Goal: Task Accomplishment & Management: Complete application form

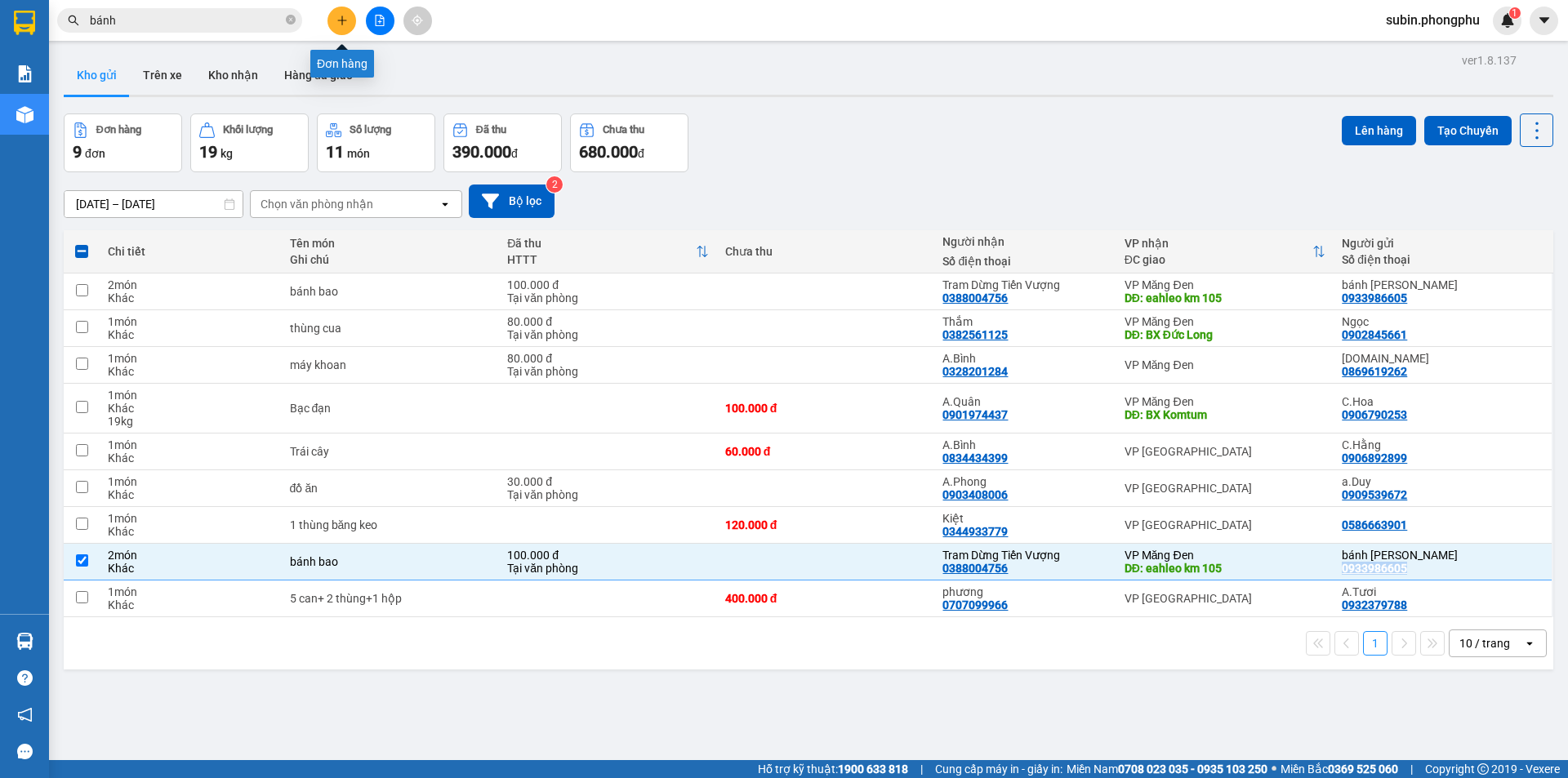
click at [340, 18] on icon "plus" at bounding box center [342, 21] width 12 height 12
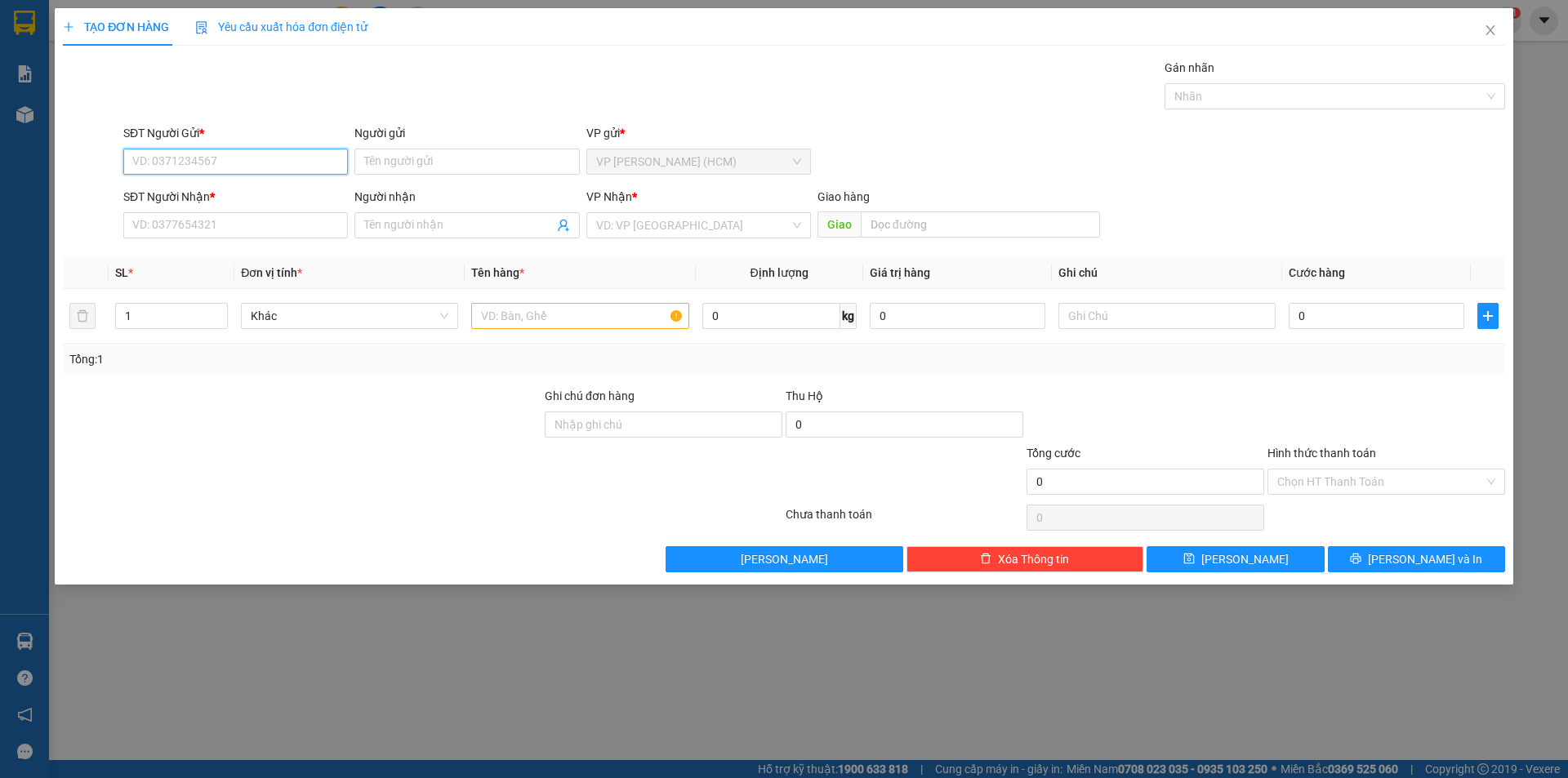
click at [333, 164] on input "SĐT Người Gửi *" at bounding box center [236, 161] width 225 height 26
type input "0866028627"
click at [437, 164] on input "Người gửi" at bounding box center [467, 161] width 225 height 26
type input "A.Hoan"
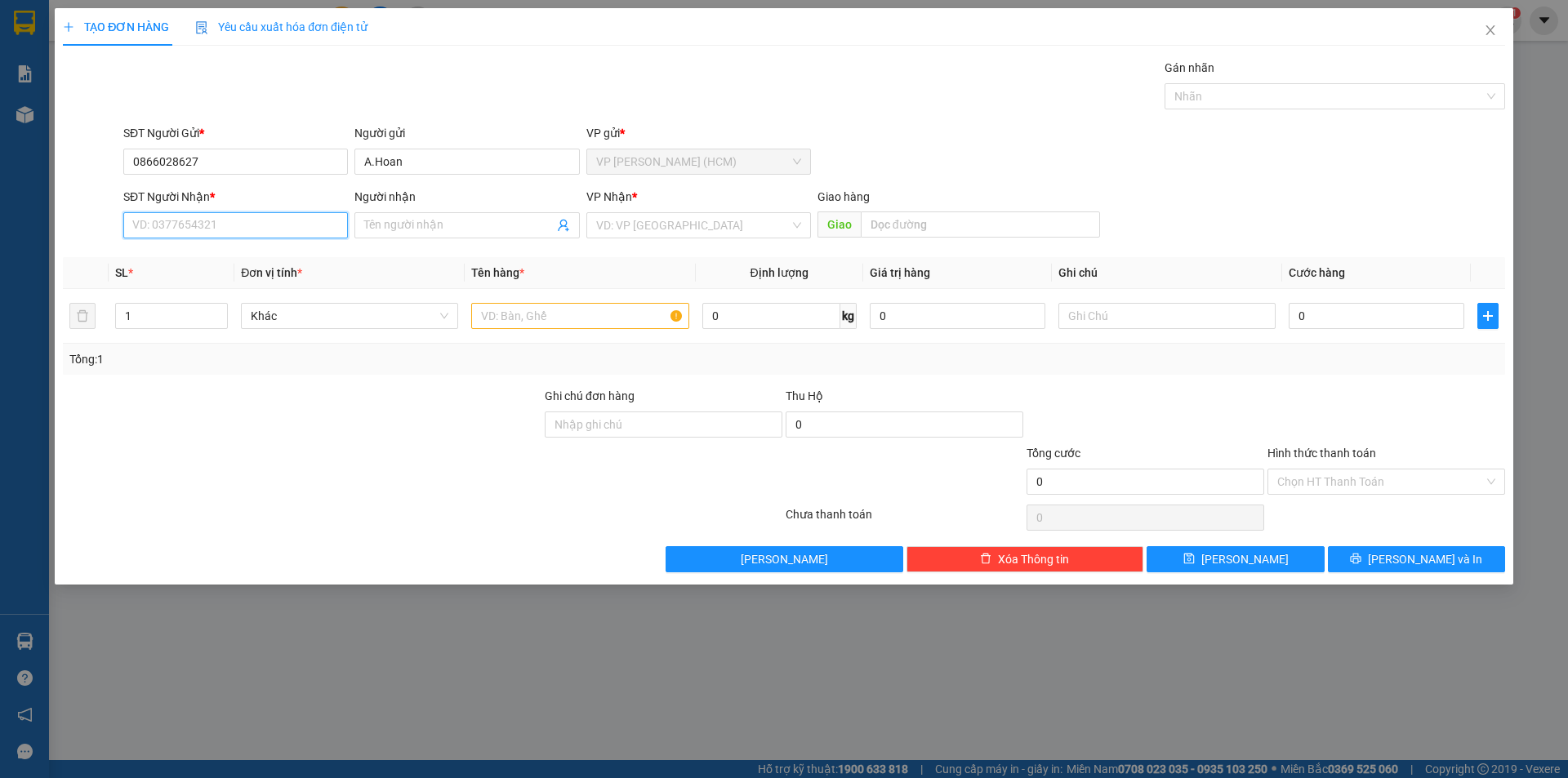
click at [190, 227] on input "SĐT Người Nhận *" at bounding box center [236, 225] width 225 height 26
type input "0946993979"
click at [434, 212] on span at bounding box center [467, 225] width 225 height 26
type input "A.Thắng"
click at [666, 215] on input "search" at bounding box center [693, 225] width 194 height 24
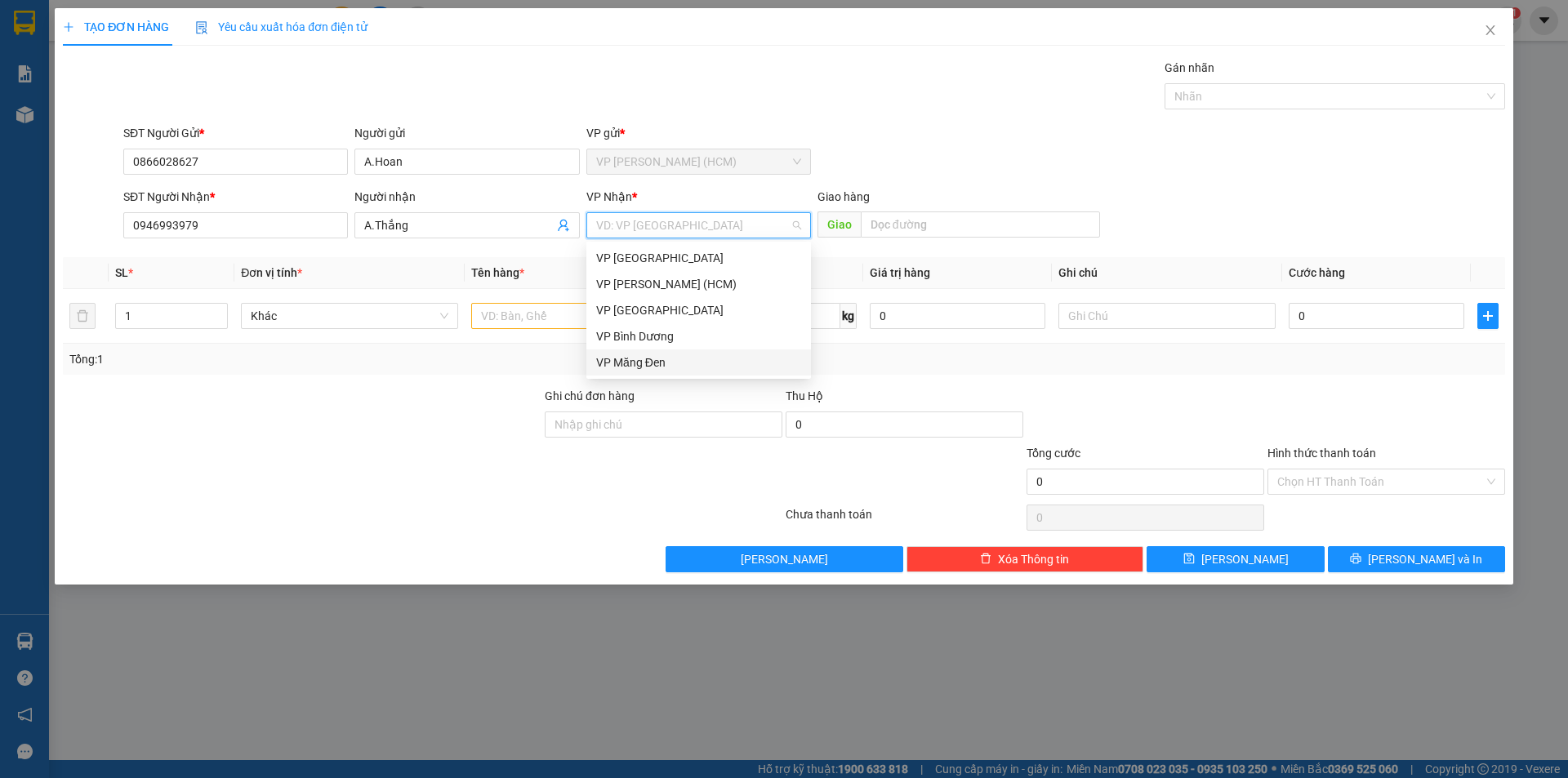
drag, startPoint x: 651, startPoint y: 361, endPoint x: 661, endPoint y: 367, distance: 11.7
click at [654, 362] on div "VP Măng Đen" at bounding box center [698, 362] width 205 height 18
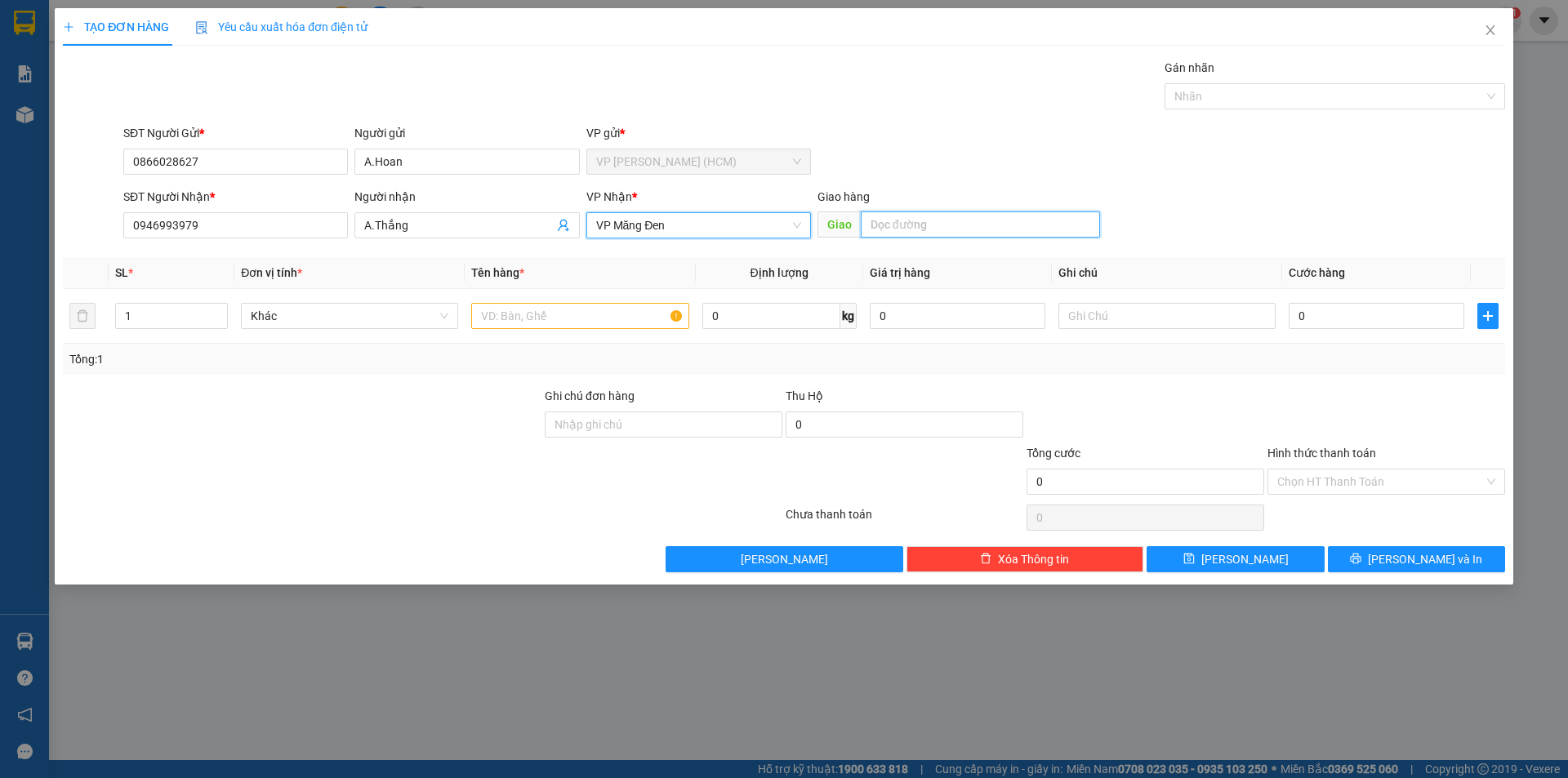
click at [891, 228] on input "text" at bounding box center [980, 224] width 239 height 26
click at [886, 228] on input "[PERSON_NAME]" at bounding box center [980, 224] width 239 height 26
type input "[PERSON_NAME]"
click at [941, 164] on div "SĐT Người Gửi * 0866028627 Người gửi A.Hoan VP gửi * VP [PERSON_NAME] (HCM)" at bounding box center [814, 153] width 1388 height 57
click at [525, 320] on input "text" at bounding box center [579, 316] width 217 height 26
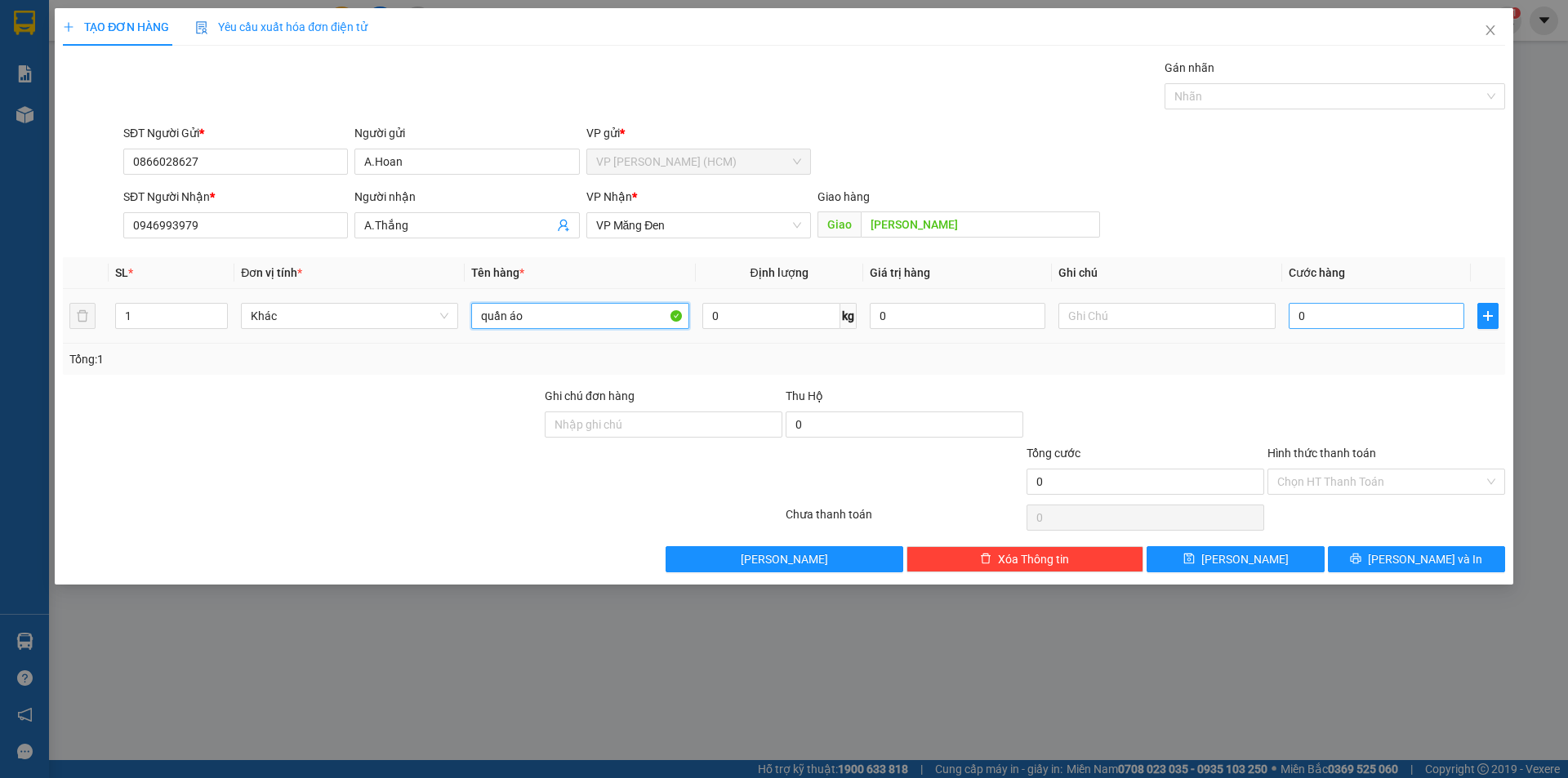
type input "quần áo"
click at [1315, 326] on input "0" at bounding box center [1376, 316] width 175 height 26
type input "2"
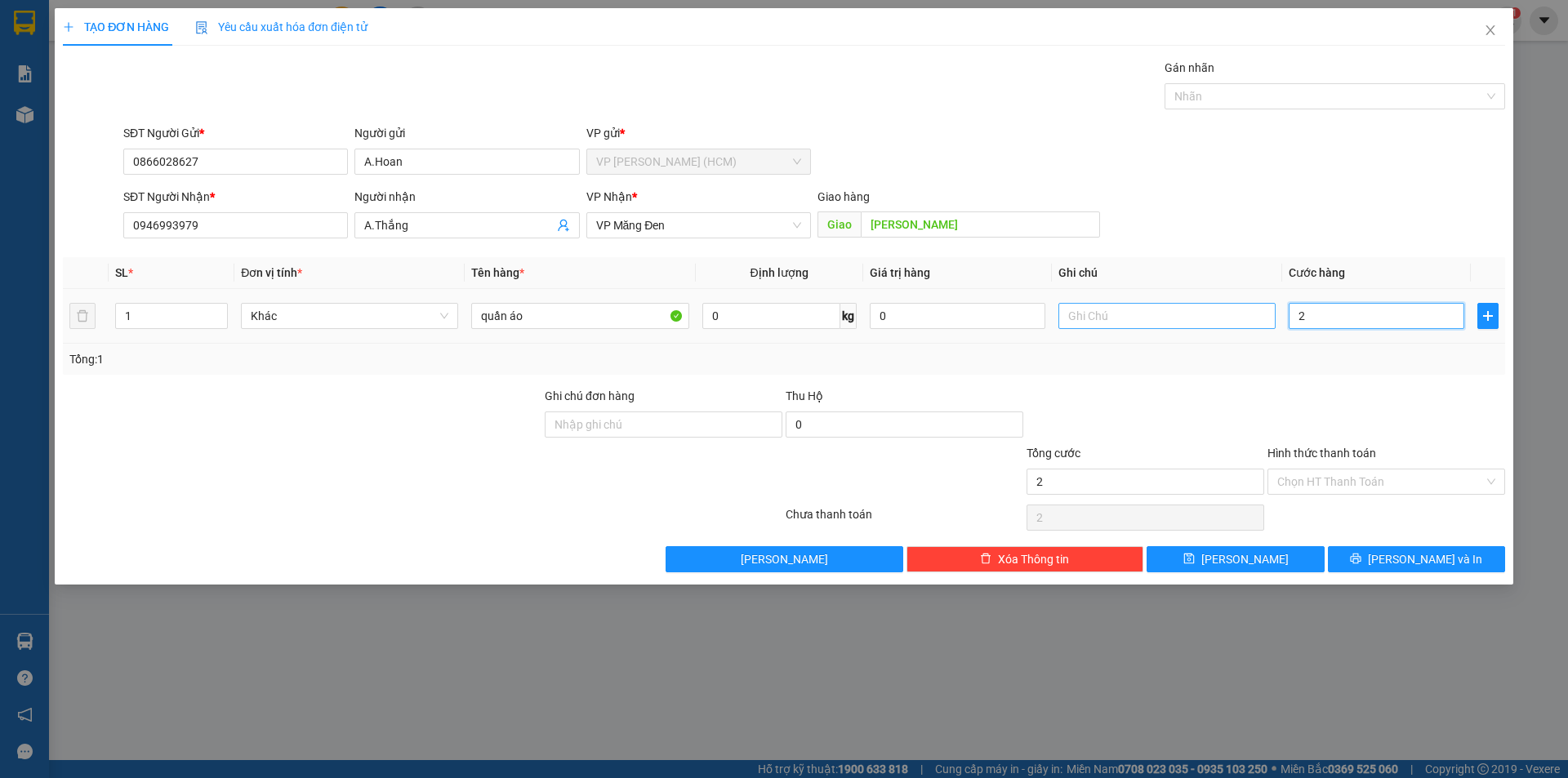
type input "20"
type input "200"
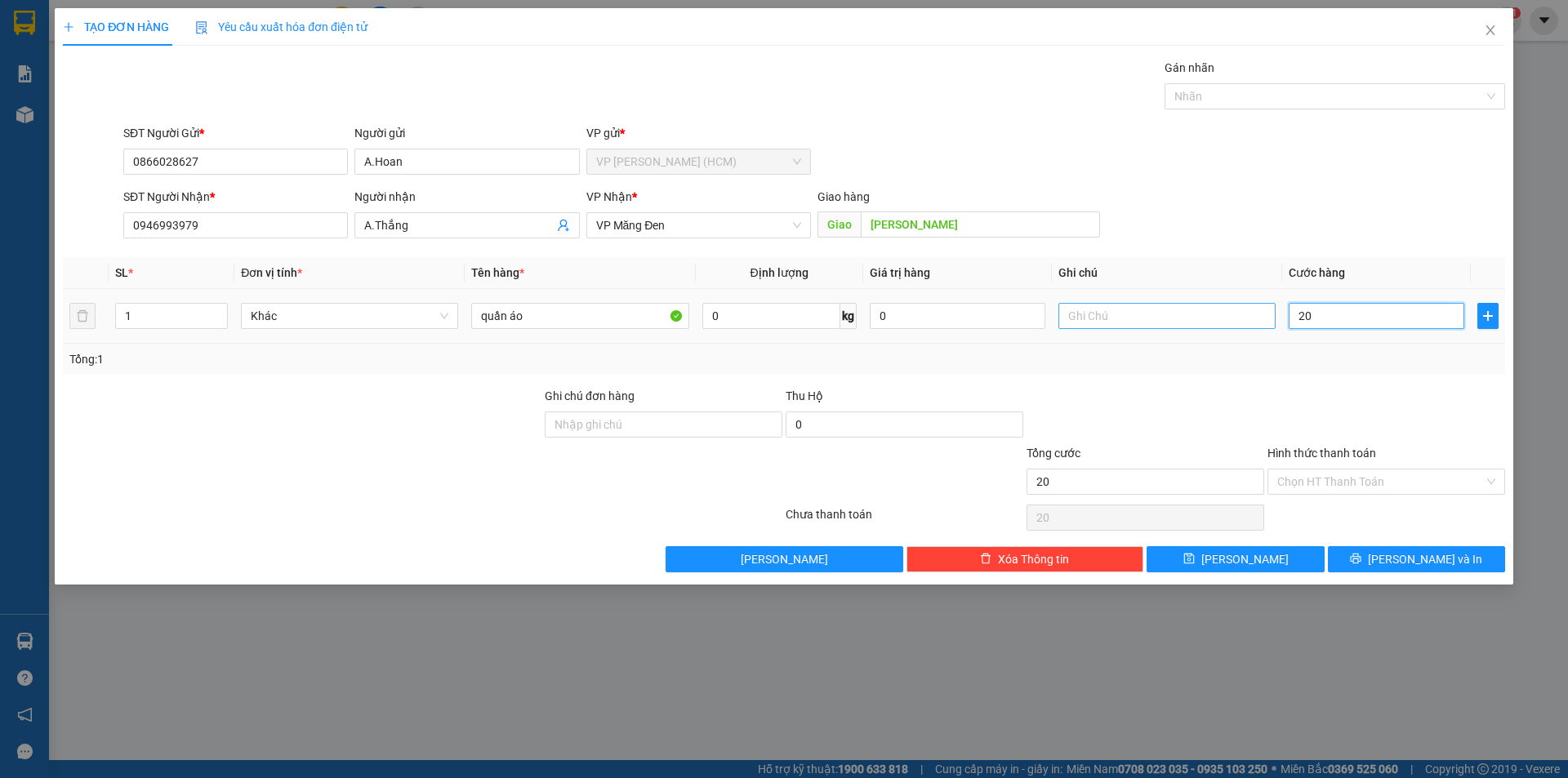
type input "200"
type input "2.000"
type input "20.000"
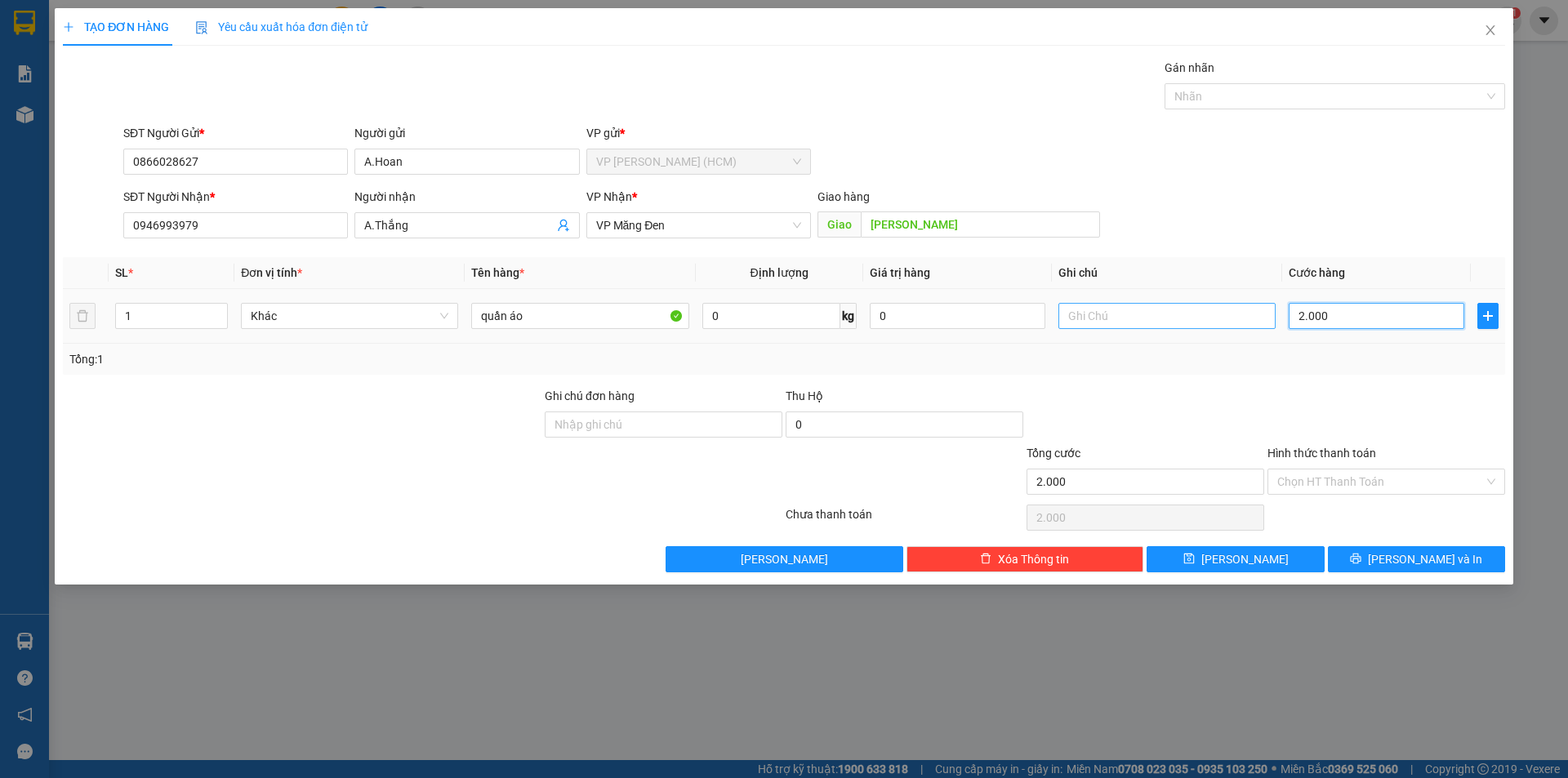
type input "20.000"
type input "200.000"
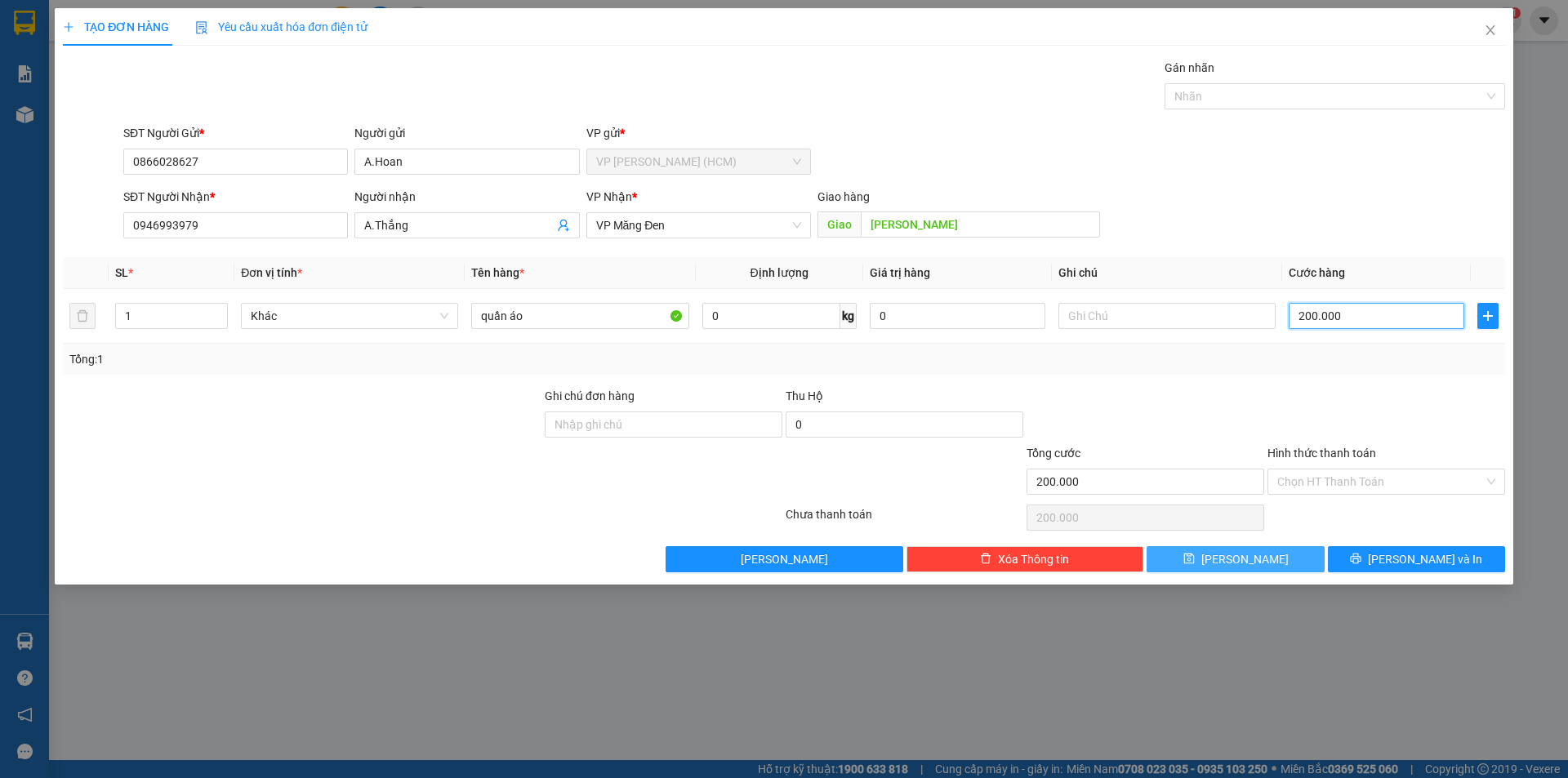
type input "200.000"
click at [1267, 561] on button "[PERSON_NAME]" at bounding box center [1235, 559] width 177 height 26
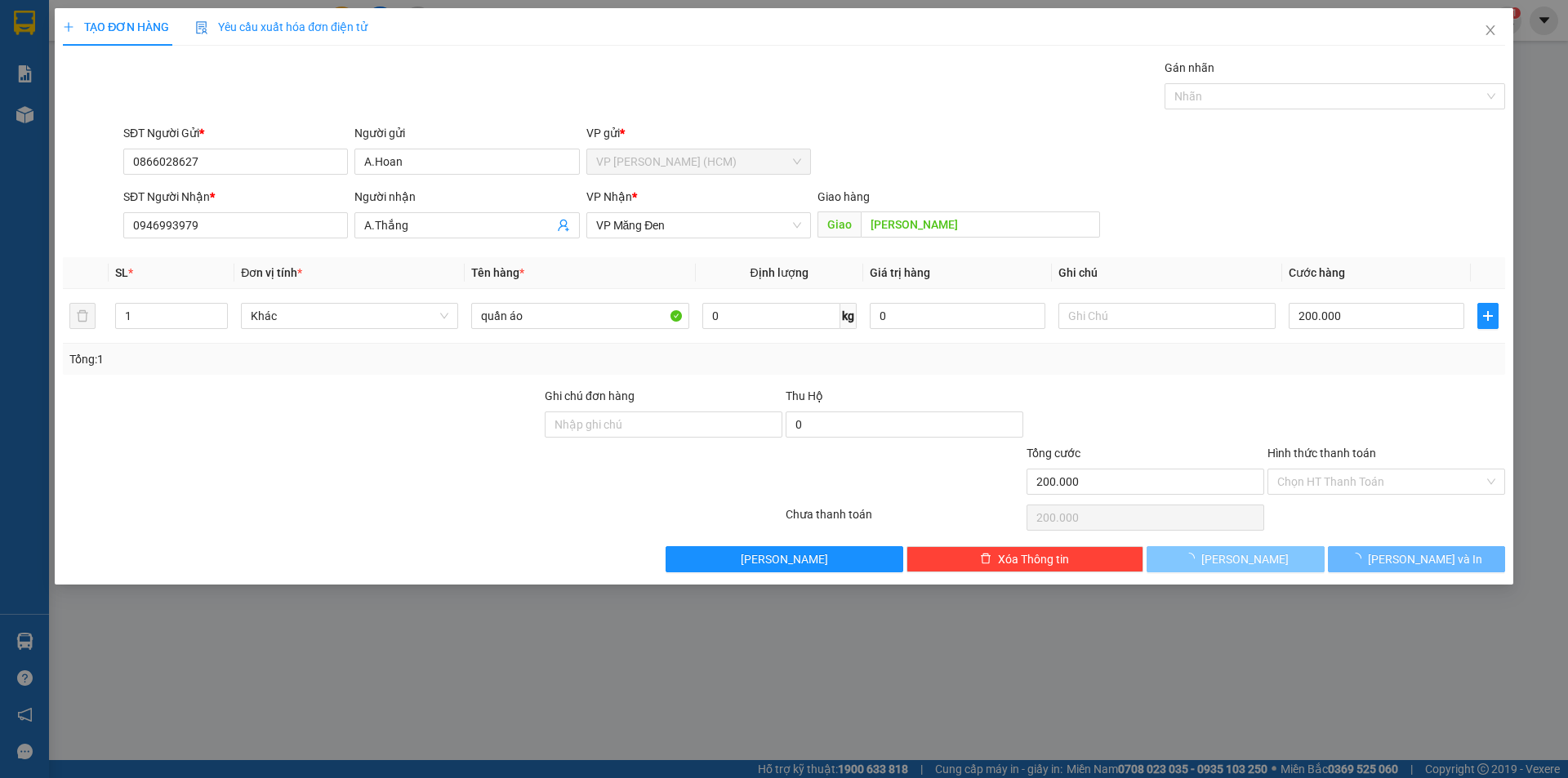
type input "0"
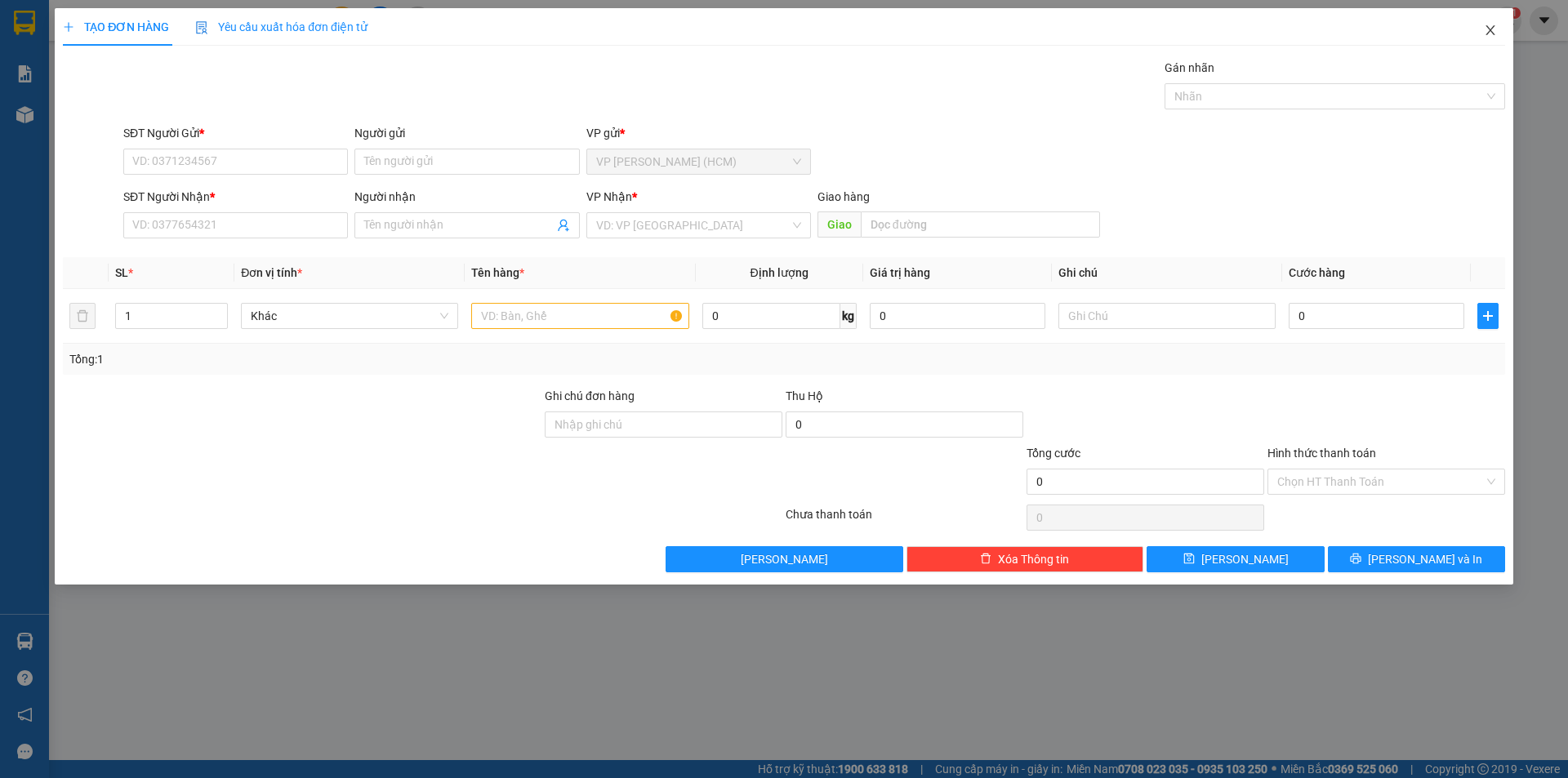
click at [1492, 29] on icon "close" at bounding box center [1489, 30] width 9 height 10
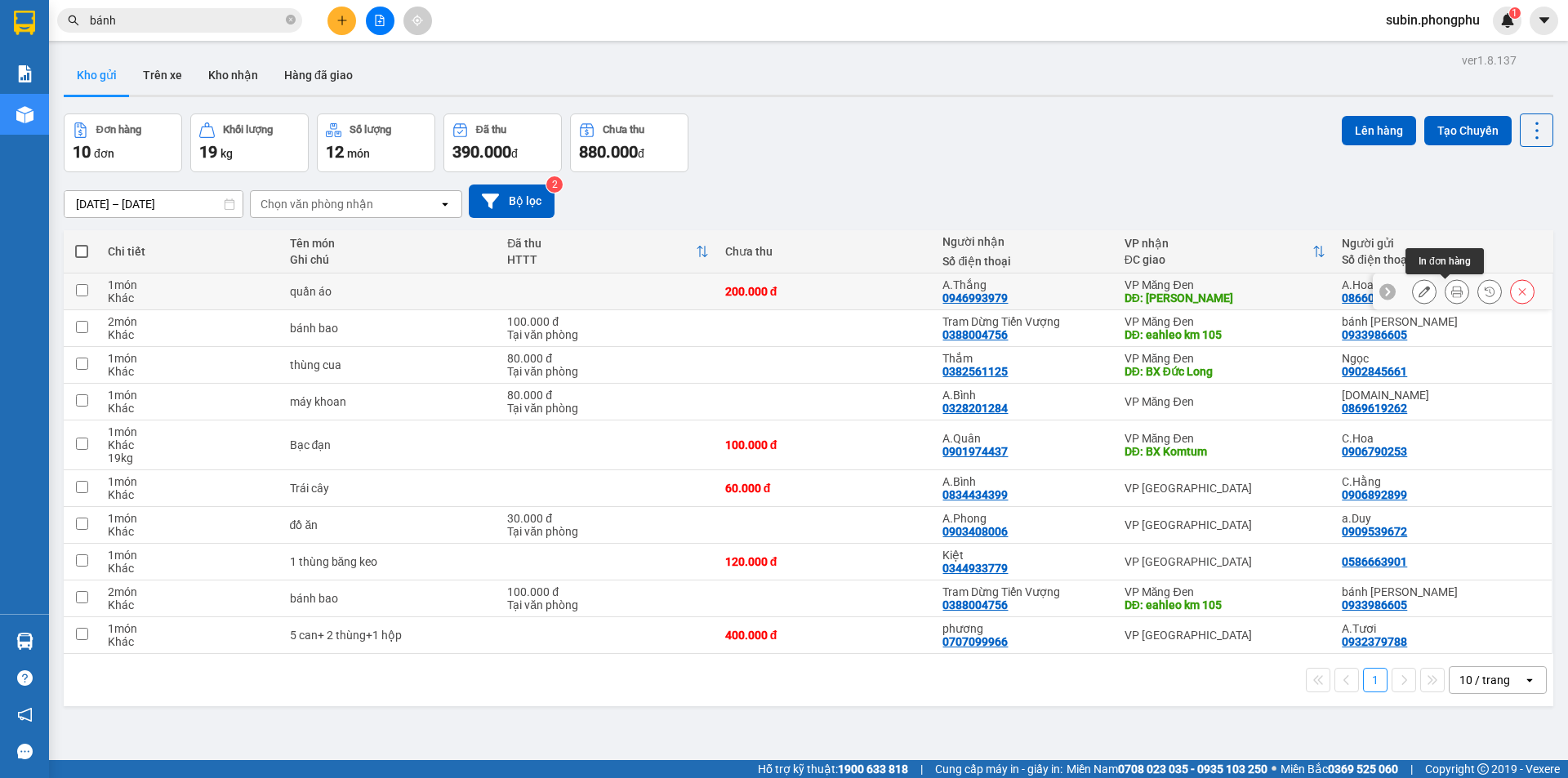
click at [1451, 292] on icon at bounding box center [1457, 291] width 12 height 12
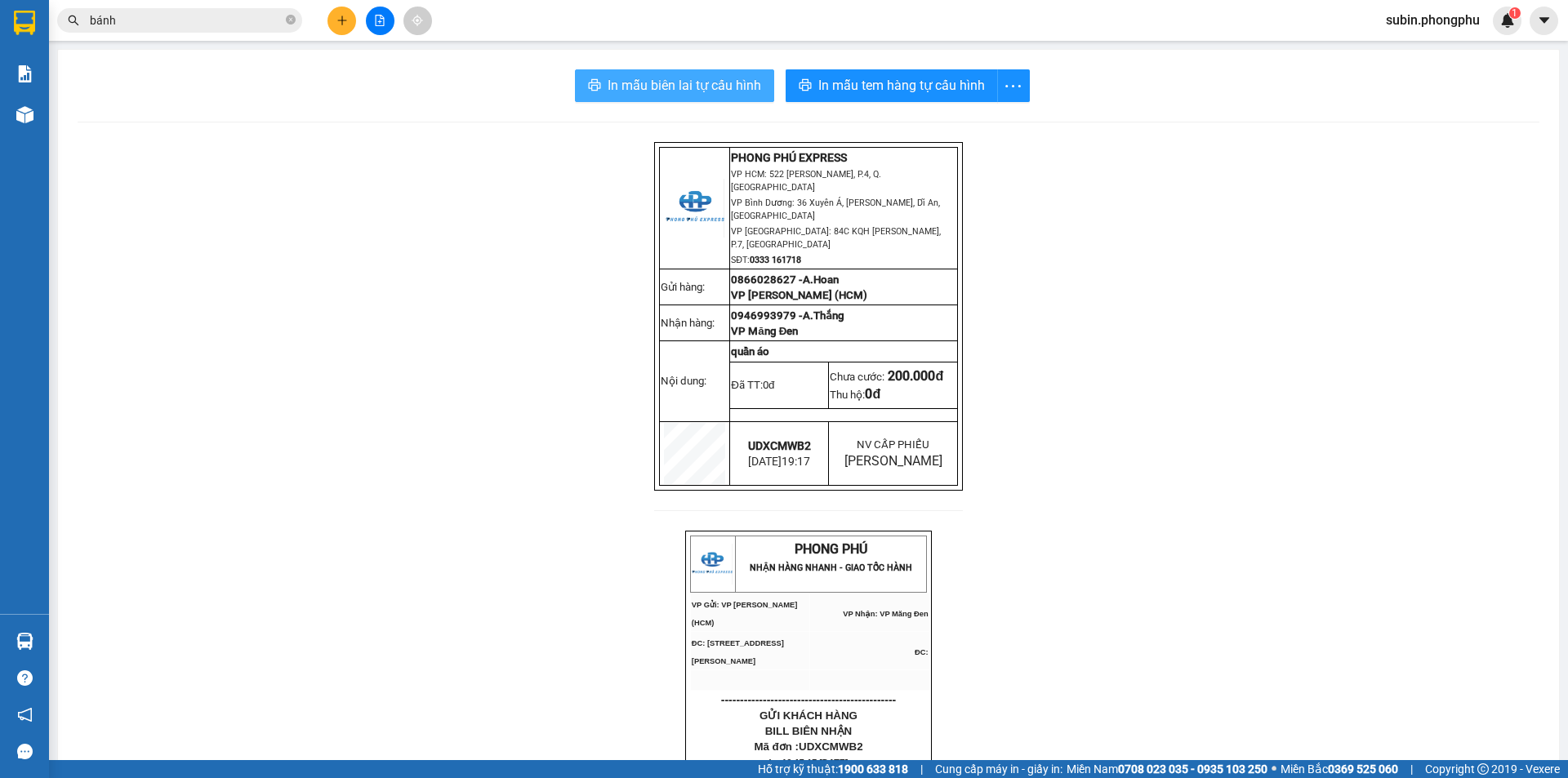
click at [702, 72] on button "In mẫu biên lai tự cấu hình" at bounding box center [674, 86] width 199 height 33
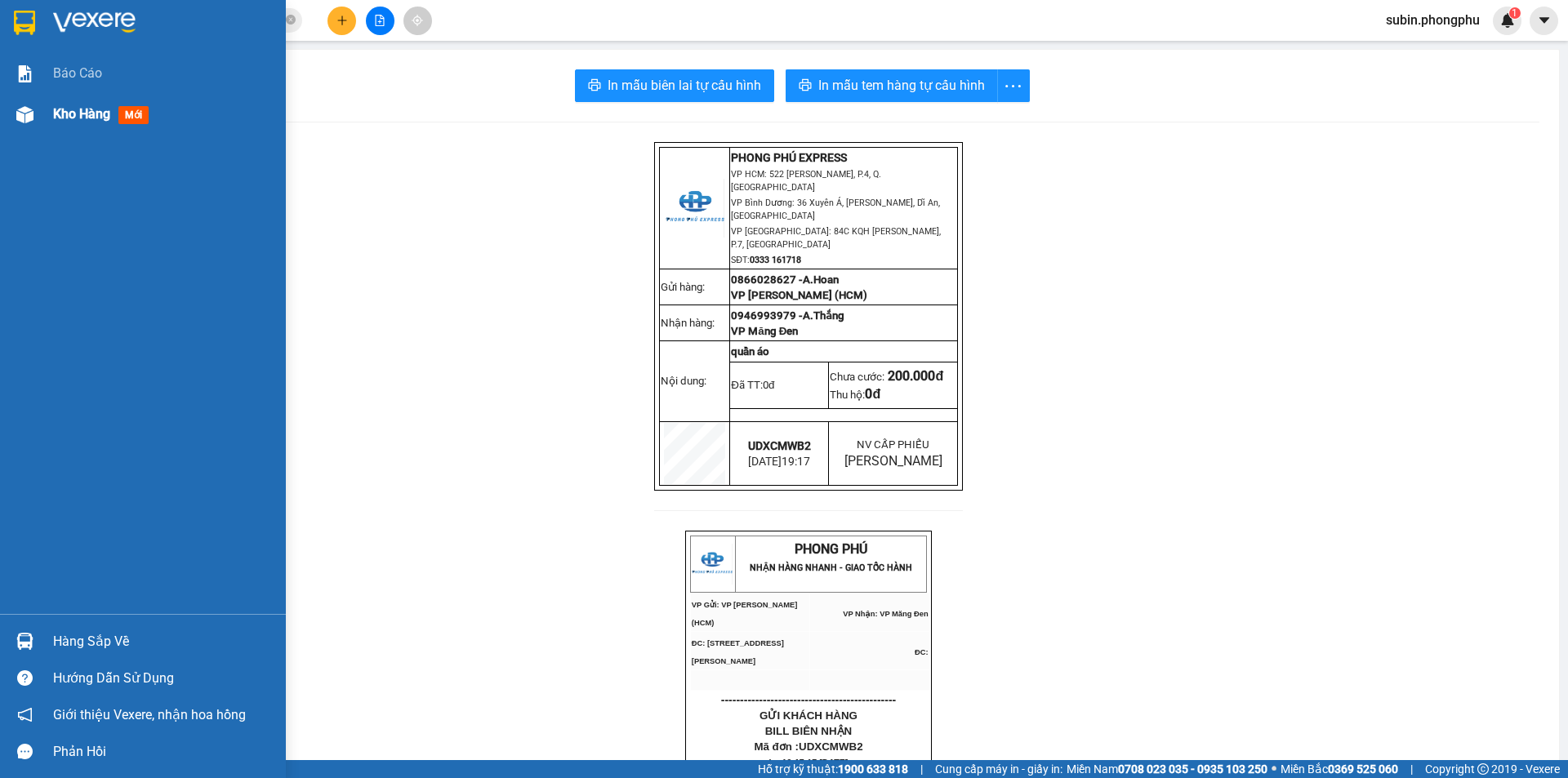
click at [46, 113] on div "Kho hàng mới" at bounding box center [143, 114] width 285 height 41
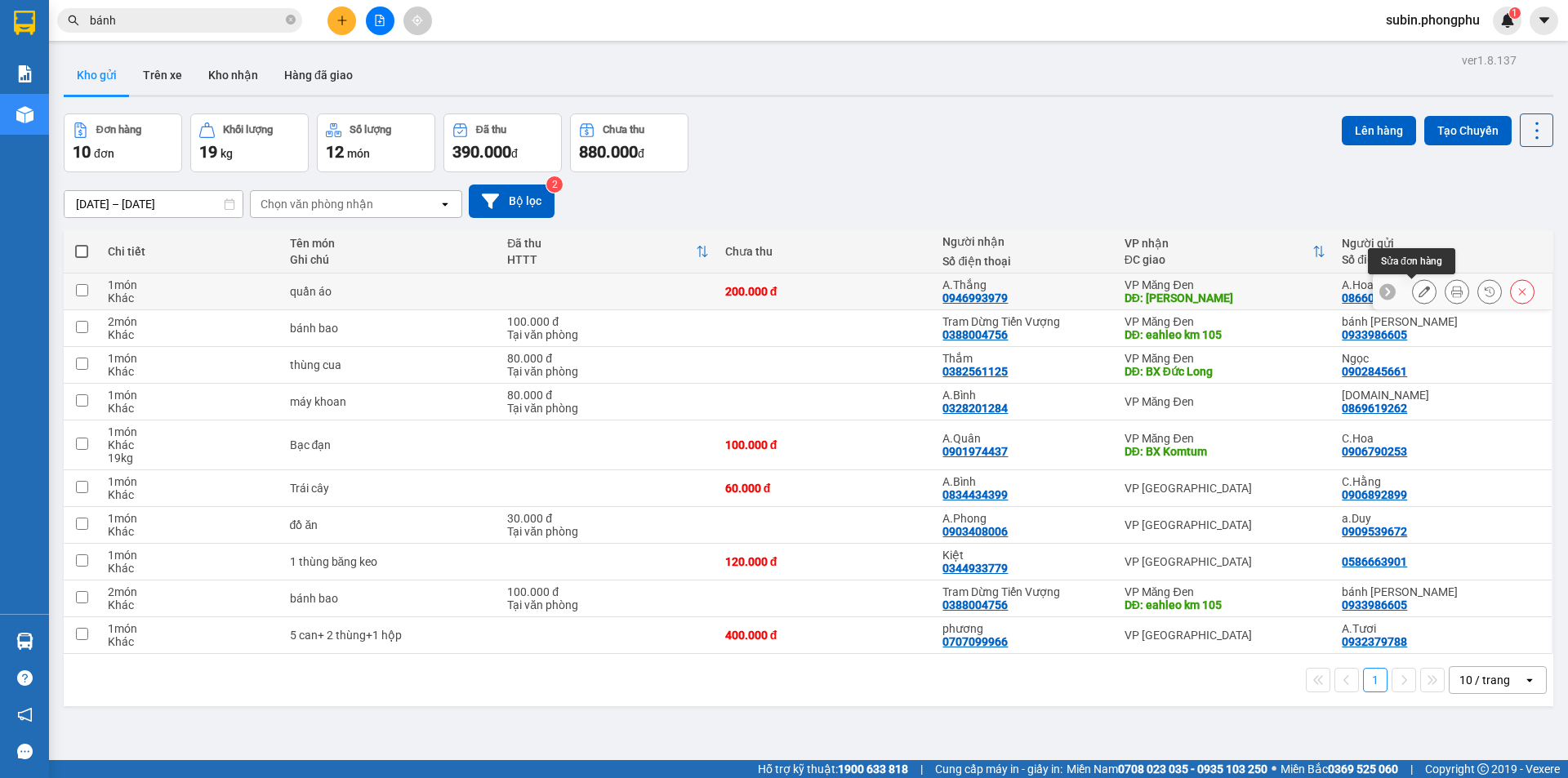
click at [1419, 287] on icon at bounding box center [1424, 291] width 12 height 12
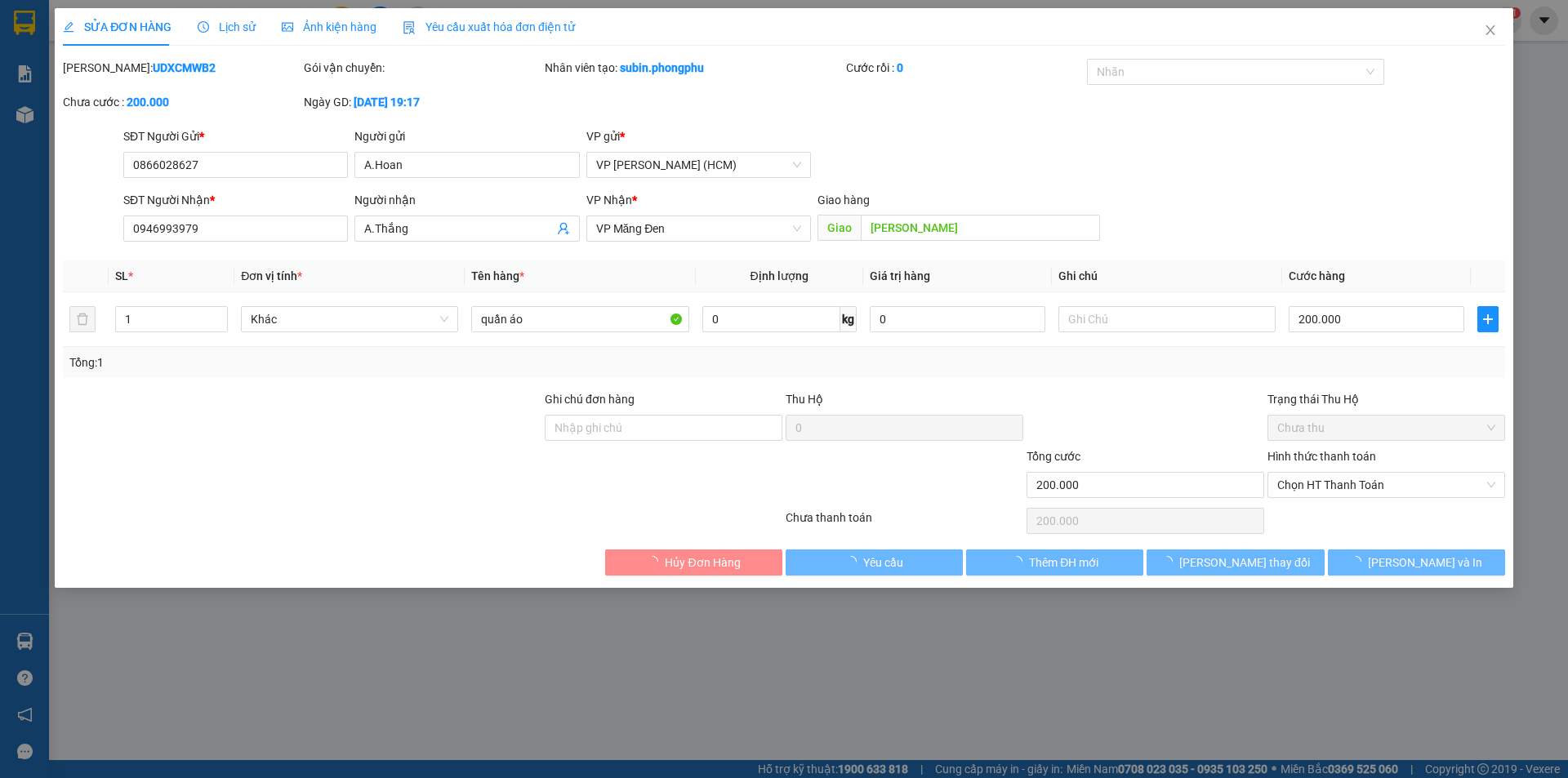
type input "0866028627"
type input "0946993979"
type input "[PERSON_NAME]"
type input "200.000"
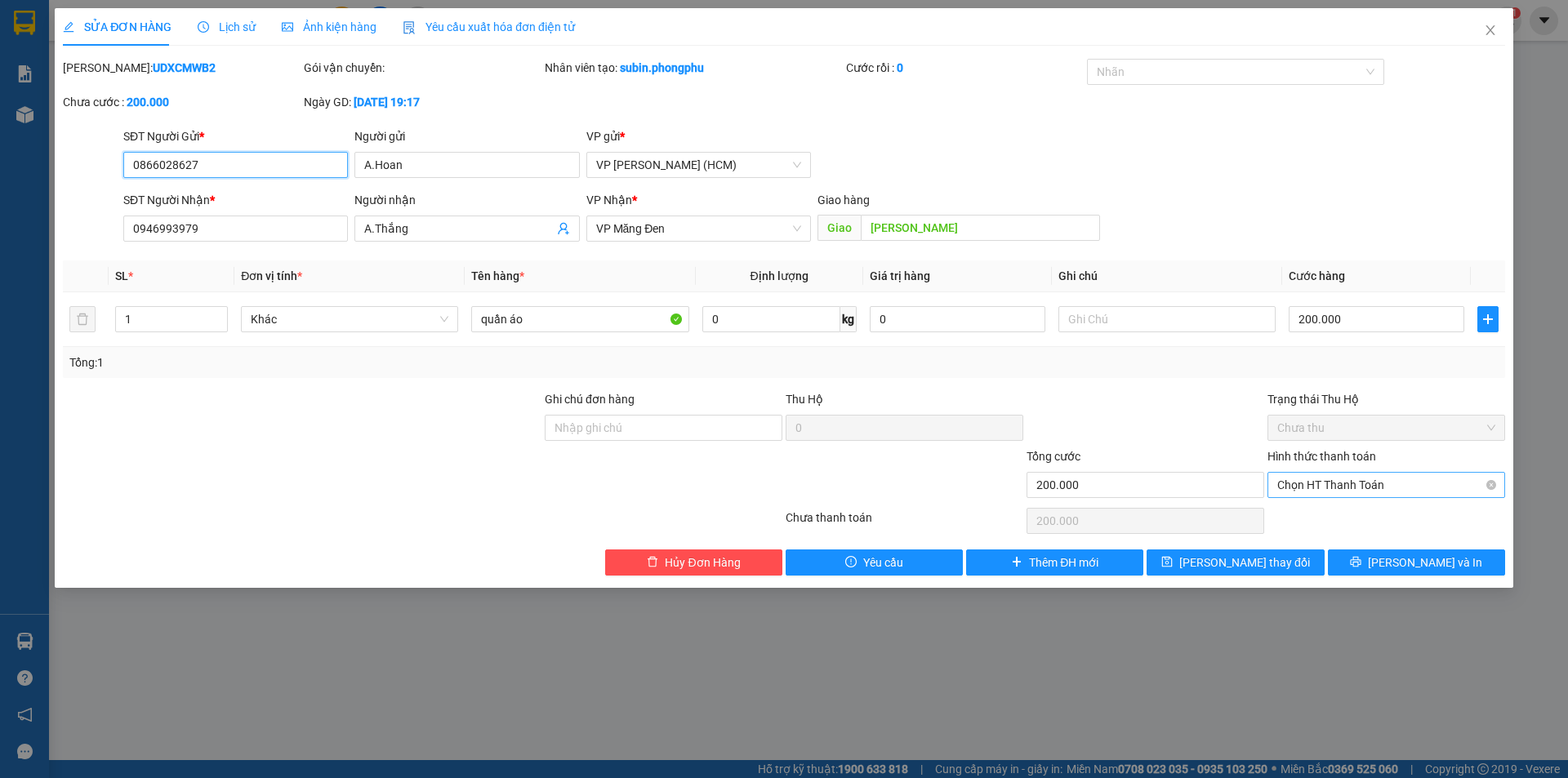
click at [1394, 486] on span "Chọn HT Thanh Toán" at bounding box center [1386, 484] width 218 height 24
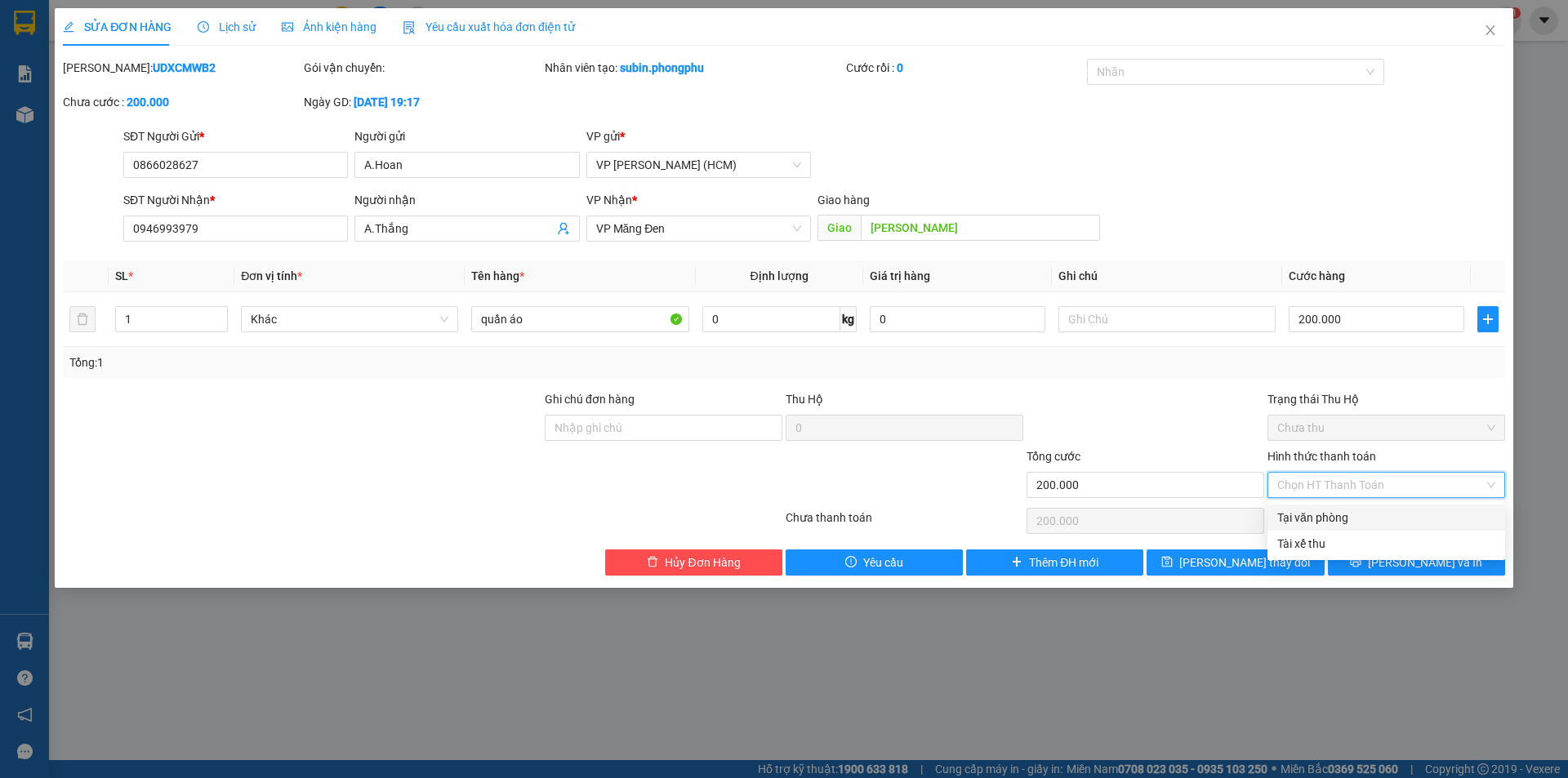
click at [1327, 523] on div "Tại văn phòng" at bounding box center [1386, 517] width 218 height 18
type input "0"
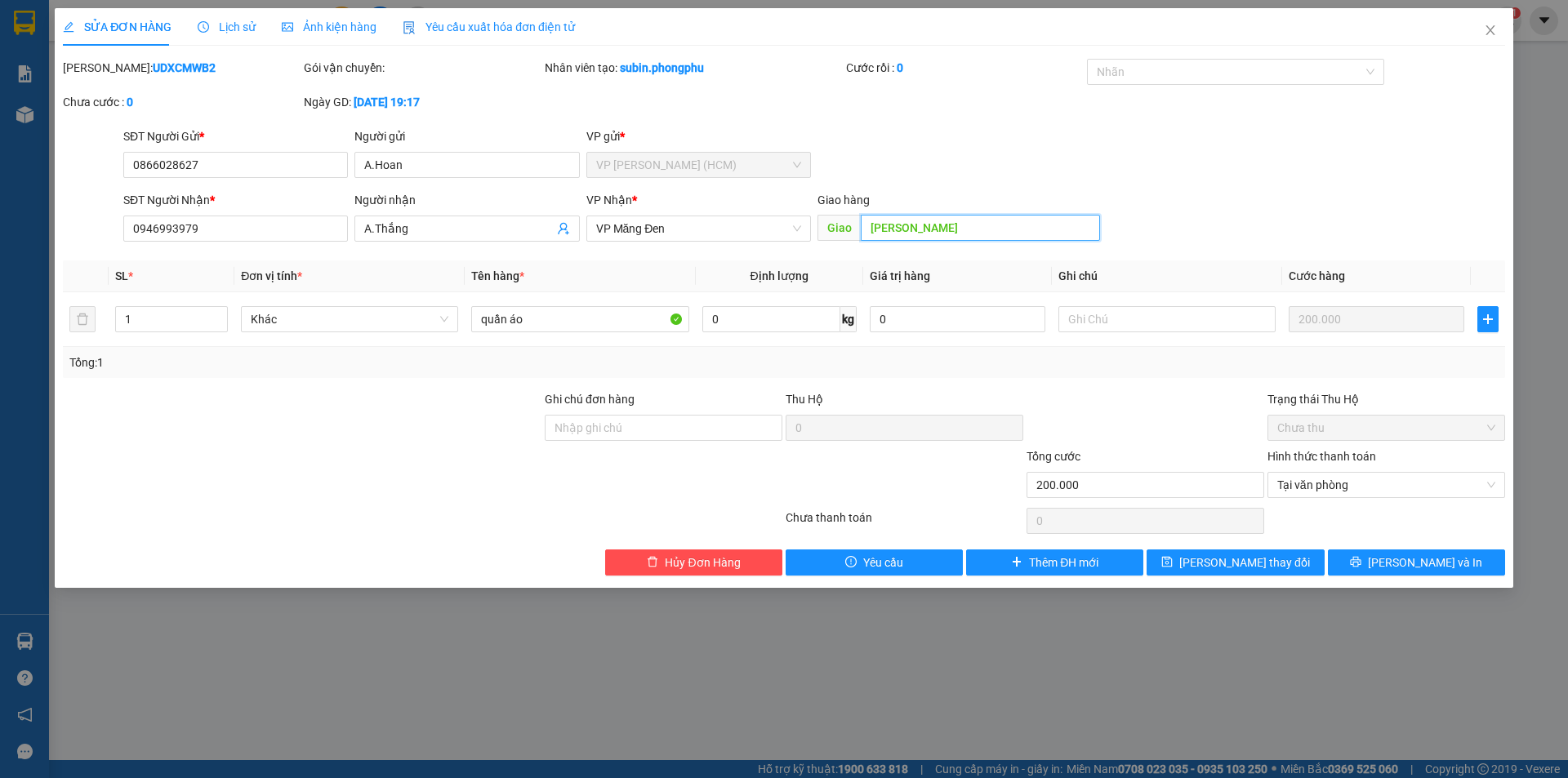
click at [925, 222] on input "[PERSON_NAME]" at bounding box center [980, 227] width 239 height 26
click at [1152, 192] on div "SĐT Người Nhận * 0946993979 Người nhận A.Thắng VP Nhận * VP Măng Đen Giao hàng …" at bounding box center [814, 220] width 1388 height 57
click at [1400, 562] on button "[PERSON_NAME] và In" at bounding box center [1416, 562] width 177 height 26
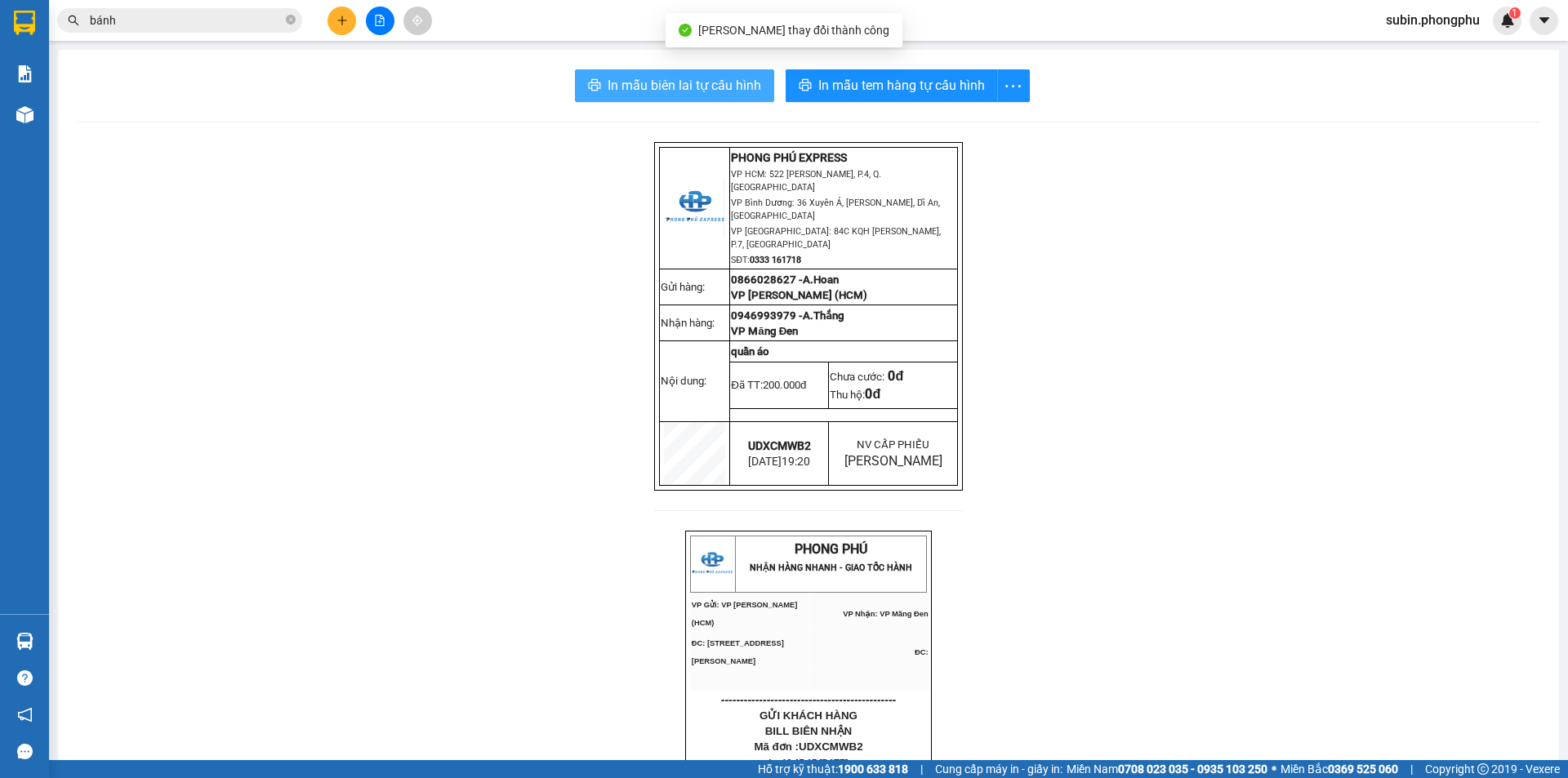
click at [676, 88] on span "In mẫu biên lai tự cấu hình" at bounding box center [684, 85] width 154 height 20
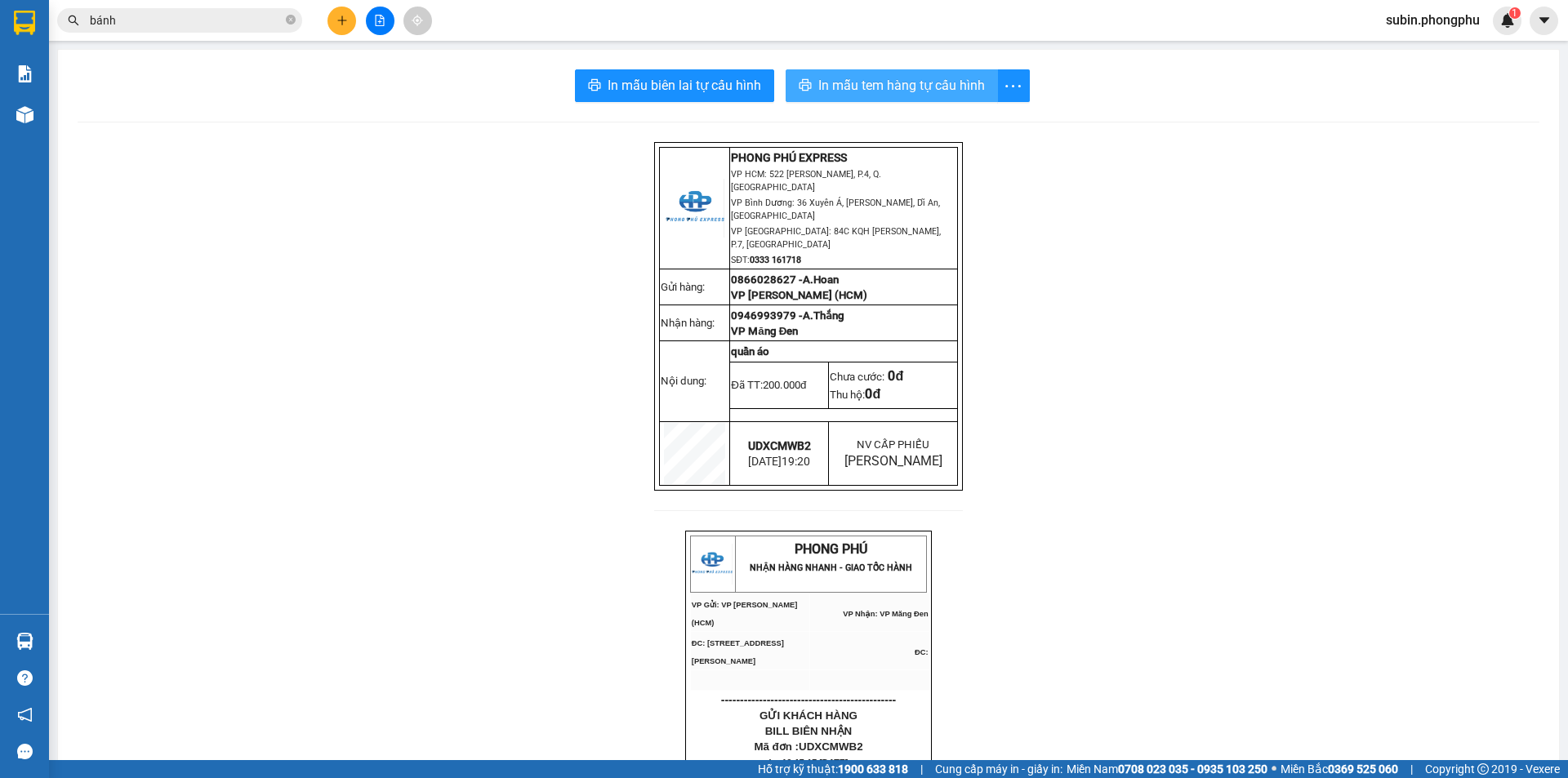
click at [922, 92] on span "In mẫu tem hàng tự cấu hình" at bounding box center [902, 85] width 166 height 20
